Goal: Check status: Check status

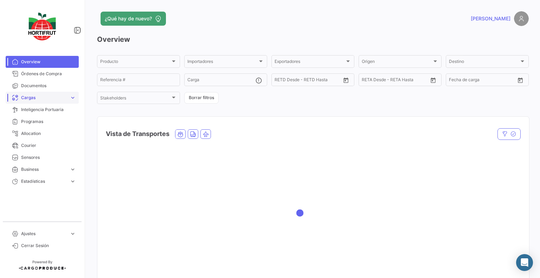
click at [47, 95] on span "Cargas" at bounding box center [44, 98] width 46 height 6
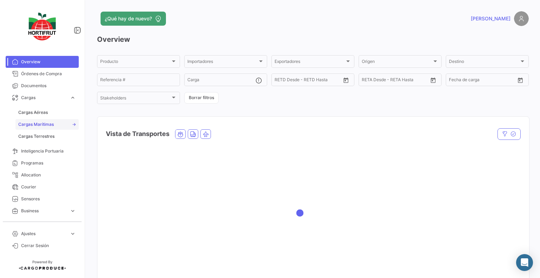
click at [39, 122] on span "Cargas Marítimas" at bounding box center [36, 124] width 36 height 6
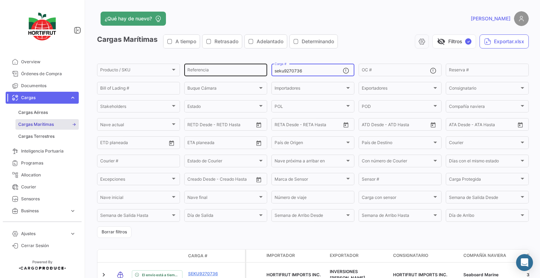
drag, startPoint x: 310, startPoint y: 72, endPoint x: 201, endPoint y: 66, distance: 109.5
click at [0, 0] on div "Producto / SKU Producto / SKU Referencia seku9270736 Carga # OC # Reserva # Bil…" at bounding box center [0, 0] width 0 height 0
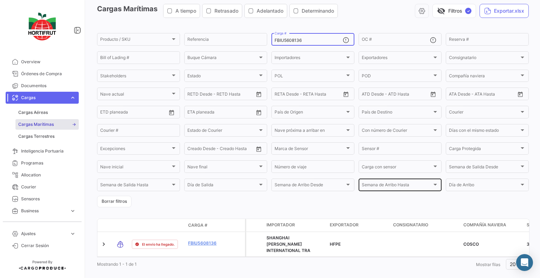
scroll to position [41, 0]
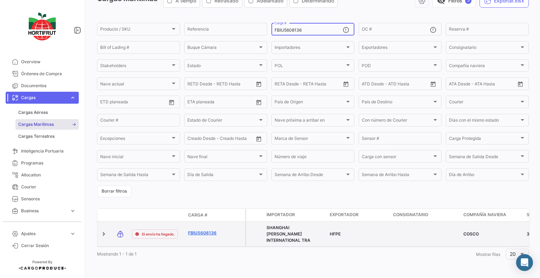
type input "FBIU5608136"
click at [207, 231] on link "FBIU5608136" at bounding box center [206, 233] width 37 height 6
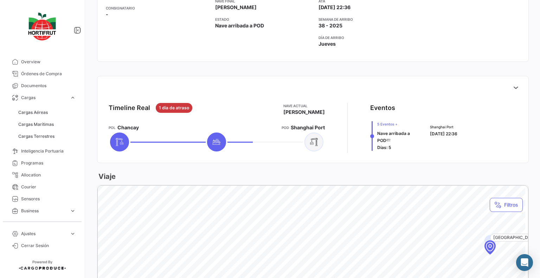
scroll to position [166, 0]
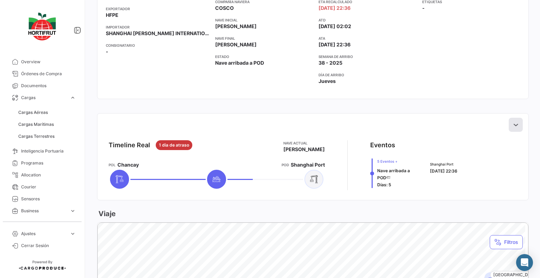
click at [519, 123] on button at bounding box center [516, 125] width 14 height 14
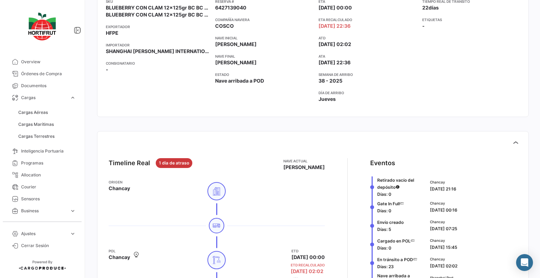
scroll to position [201, 0]
